Goal: Navigation & Orientation: Find specific page/section

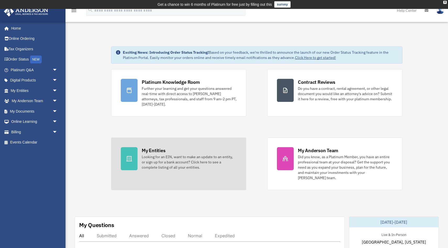
click at [172, 166] on div "Looking for an EIN, want to make an update to an entity, or sign up for a bank …" at bounding box center [189, 162] width 95 height 16
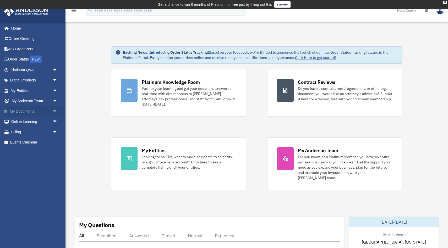
click at [34, 111] on link "My Documents arrow_drop_down" at bounding box center [35, 111] width 62 height 10
click at [53, 111] on span "arrow_drop_down" at bounding box center [57, 111] width 10 height 11
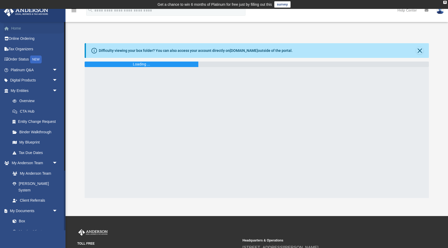
click at [20, 29] on link "Home" at bounding box center [35, 28] width 62 height 10
